Goal: Information Seeking & Learning: Learn about a topic

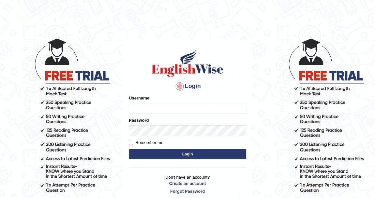
type input "khenrab"
click at [197, 152] on button "Login" at bounding box center [188, 154] width 118 height 10
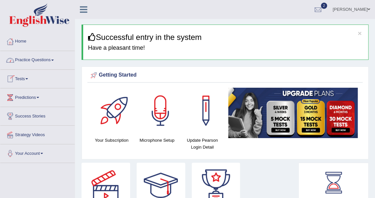
click at [27, 77] on link "Tests" at bounding box center [37, 78] width 74 height 16
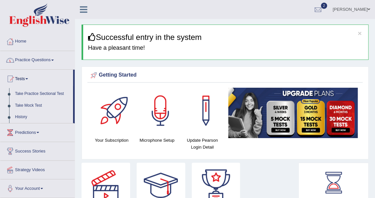
click at [52, 60] on link "Practice Questions" at bounding box center [37, 59] width 74 height 16
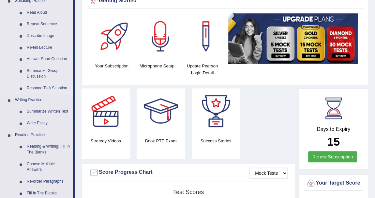
scroll to position [59, 0]
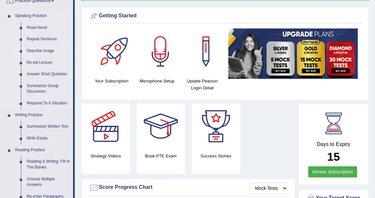
click at [51, 51] on link "Describe Image" at bounding box center [48, 51] width 49 height 12
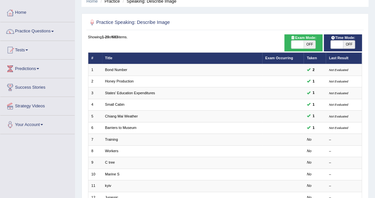
scroll to position [29, 0]
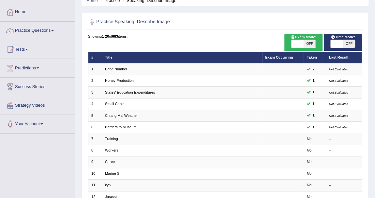
click at [308, 44] on span "OFF" at bounding box center [310, 44] width 12 height 8
checkbox input "true"
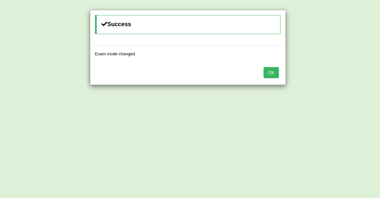
click at [275, 72] on button "OK" at bounding box center [270, 72] width 15 height 11
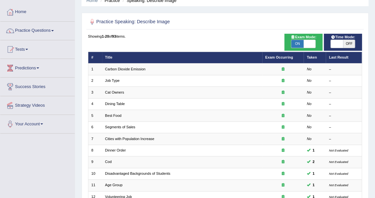
click at [347, 41] on span "OFF" at bounding box center [349, 44] width 12 height 8
checkbox input "true"
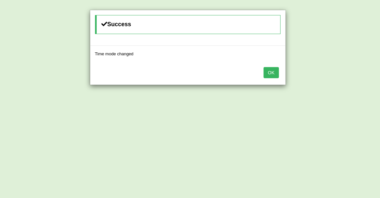
click at [277, 72] on button "OK" at bounding box center [270, 72] width 15 height 11
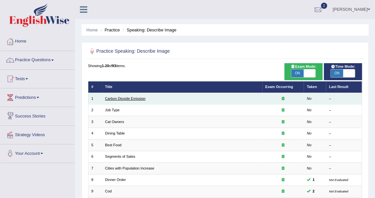
click at [137, 98] on link "Carbon Dioxide Emission" at bounding box center [125, 98] width 40 height 4
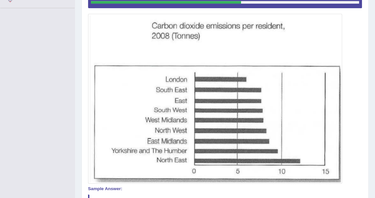
scroll to position [36, 0]
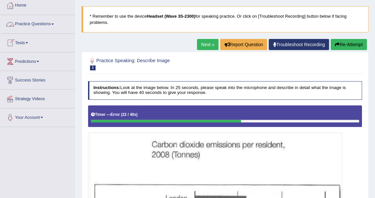
click at [52, 23] on link "Practice Questions" at bounding box center [37, 23] width 74 height 16
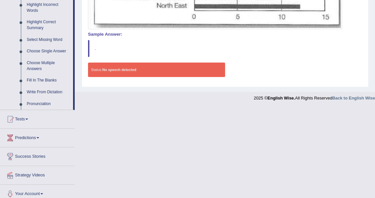
scroll to position [313, 0]
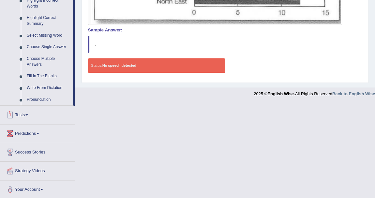
click at [27, 114] on link "Tests" at bounding box center [37, 113] width 74 height 16
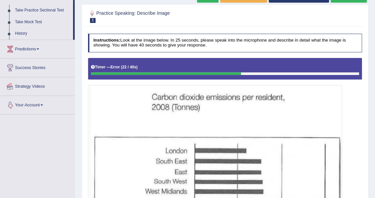
scroll to position [72, 0]
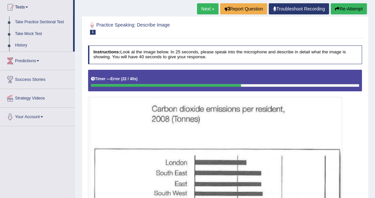
click at [52, 171] on div "Toggle navigation Home Practice Questions Speaking Practice Read Aloud Repeat S…" at bounding box center [187, 134] width 375 height 413
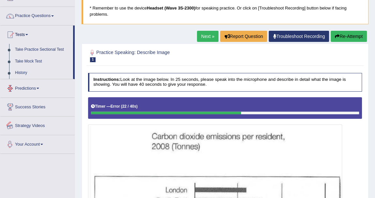
scroll to position [12, 0]
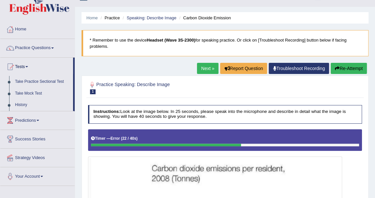
click at [28, 66] on span at bounding box center [26, 66] width 3 height 1
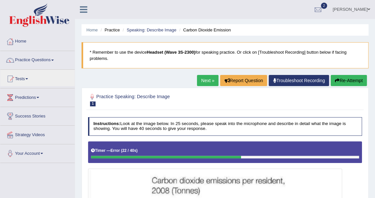
scroll to position [0, 0]
click at [28, 78] on span at bounding box center [26, 78] width 3 height 1
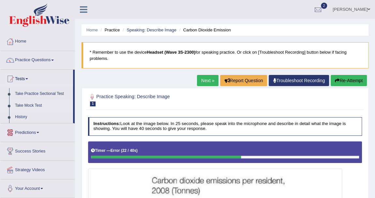
click at [32, 103] on link "Take Mock Test" at bounding box center [42, 106] width 61 height 12
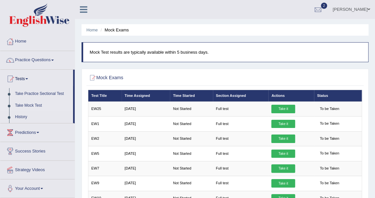
click at [273, 197] on html "Toggle navigation Home Practice Questions Speaking Practice Read Aloud Repeat S…" at bounding box center [187, 99] width 375 height 198
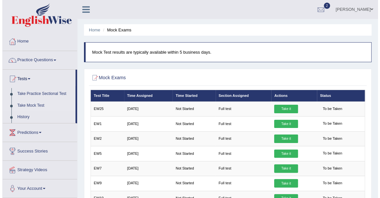
scroll to position [18, 0]
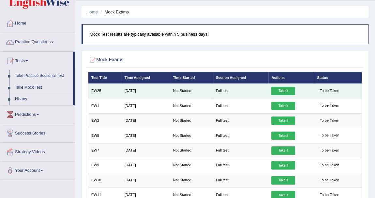
click at [281, 89] on link "Take it" at bounding box center [284, 91] width 24 height 8
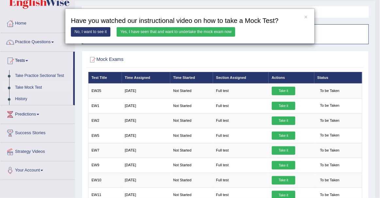
click at [179, 32] on link "Yes, I have seen that and want to undertake the mock exam now" at bounding box center [176, 31] width 119 height 9
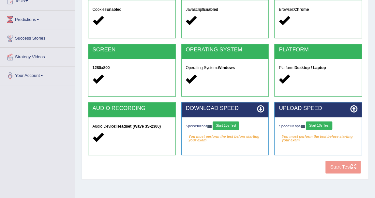
scroll to position [145, 0]
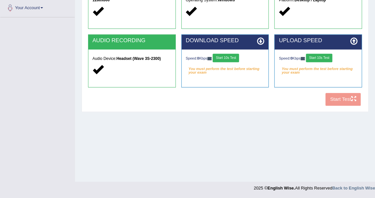
click at [226, 56] on button "Start 10s Test" at bounding box center [226, 58] width 26 height 8
click at [330, 55] on button "Start 10s Test" at bounding box center [319, 58] width 26 height 8
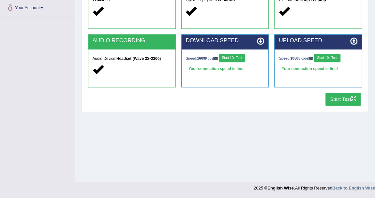
click at [344, 97] on button "Start Test" at bounding box center [344, 99] width 36 height 13
